Goal: Transaction & Acquisition: Purchase product/service

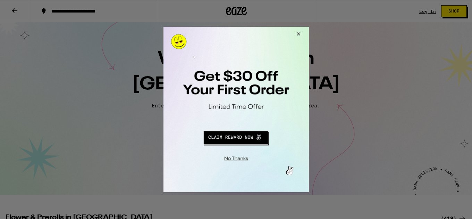
click at [457, 12] on div at bounding box center [236, 109] width 472 height 219
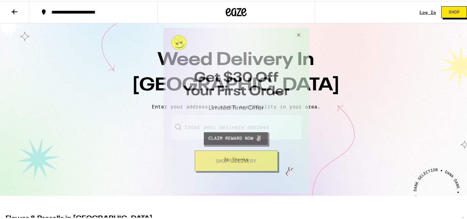
click at [246, 160] on button "Close Modal" at bounding box center [234, 158] width 141 height 11
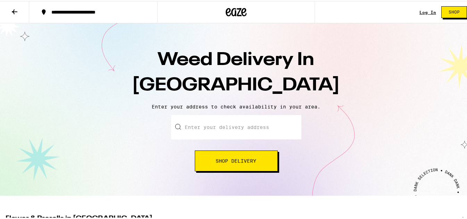
click at [449, 10] on span "Shop" at bounding box center [454, 11] width 11 height 4
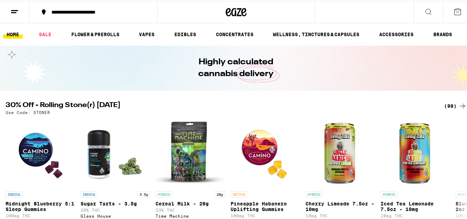
click at [15, 11] on line at bounding box center [13, 11] width 5 height 0
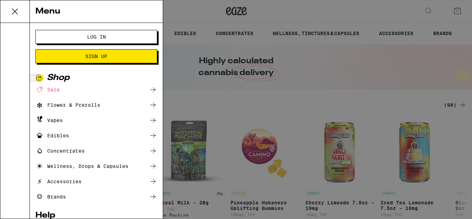
click at [13, 10] on icon at bounding box center [15, 12] width 14 height 14
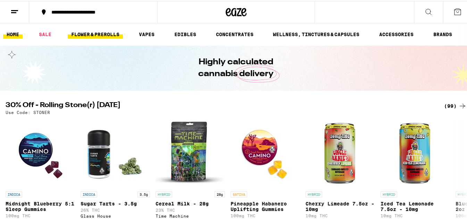
click at [101, 31] on link "FLOWER & PREROLLS" at bounding box center [95, 33] width 55 height 8
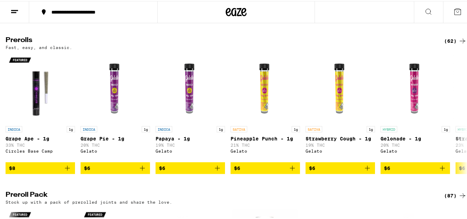
scroll to position [389, 0]
